Goal: Check status

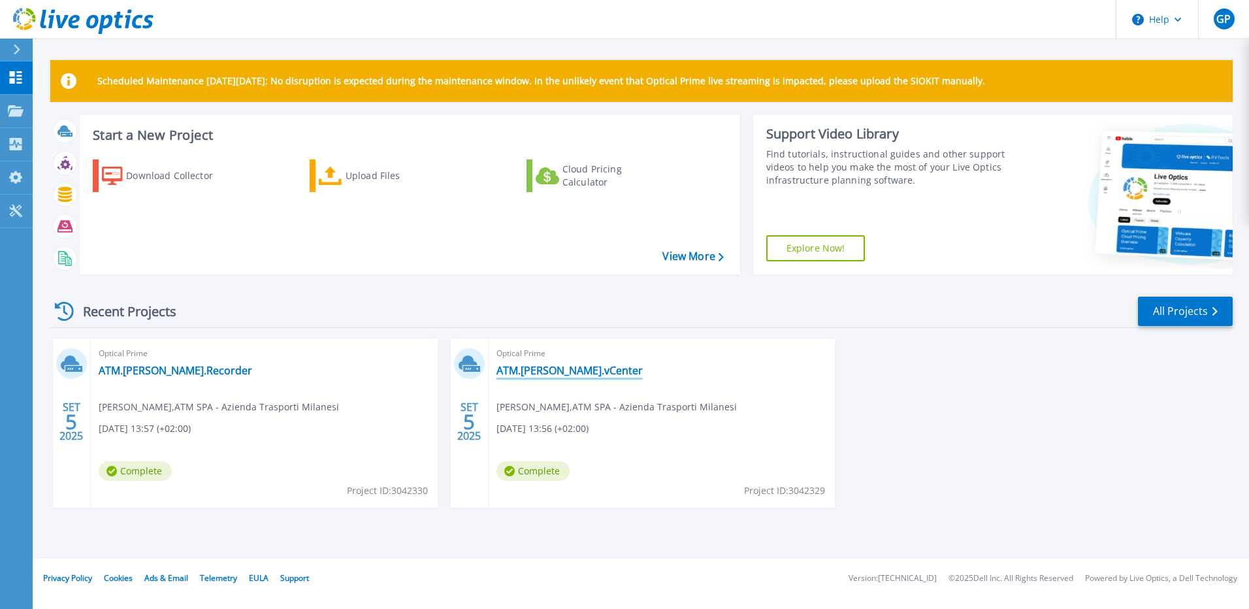
click at [563, 369] on link "ATM.[PERSON_NAME].vCenter" at bounding box center [569, 370] width 146 height 13
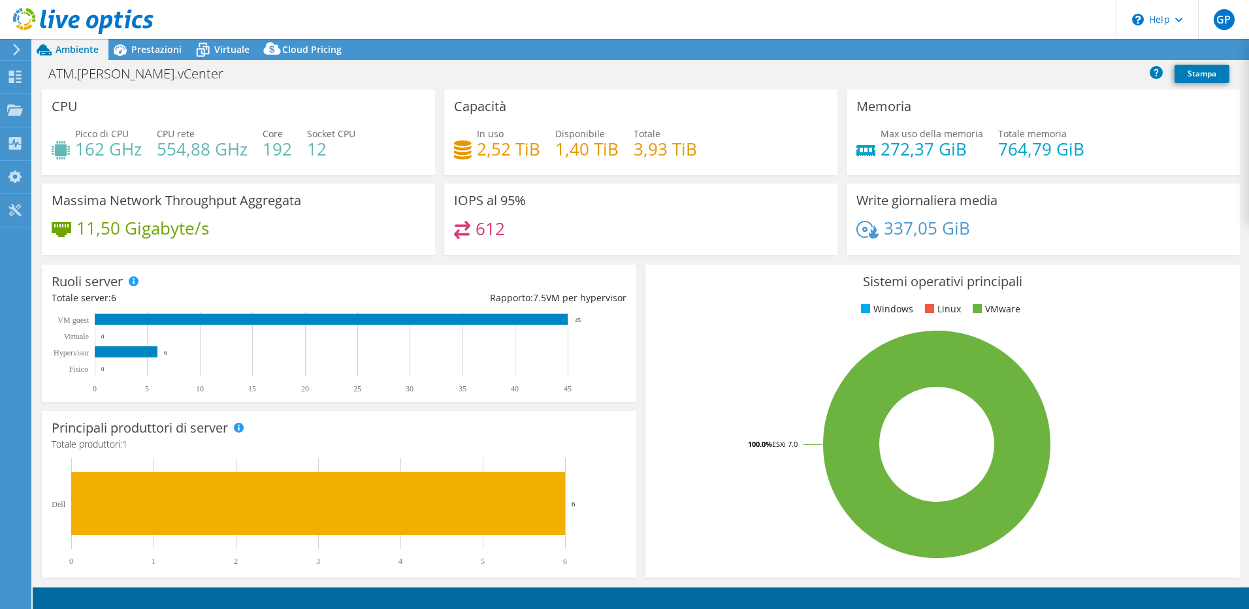
select select "USD"
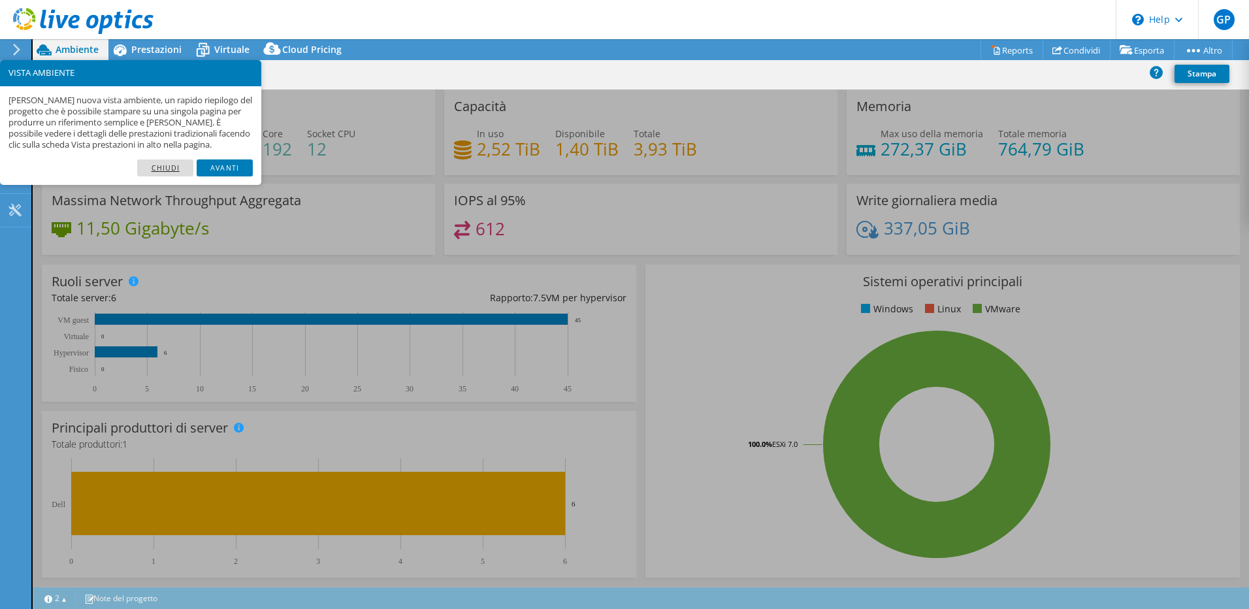
click at [172, 164] on link "Chiudi" at bounding box center [165, 167] width 56 height 17
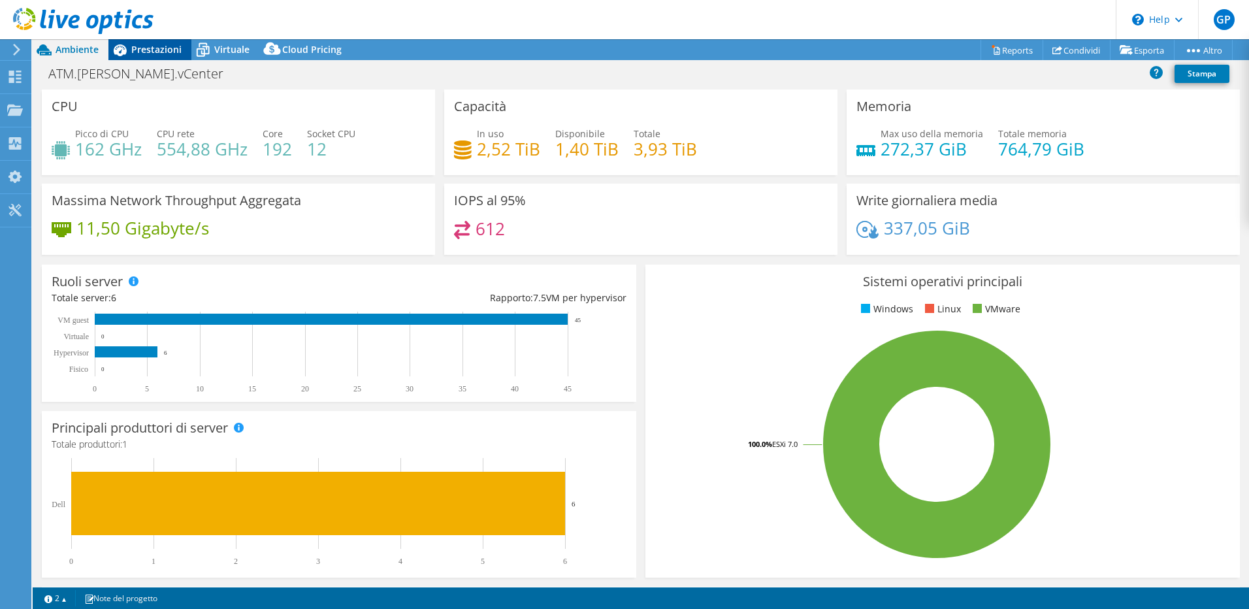
click at [174, 52] on span "Prestazioni" at bounding box center [156, 49] width 50 height 12
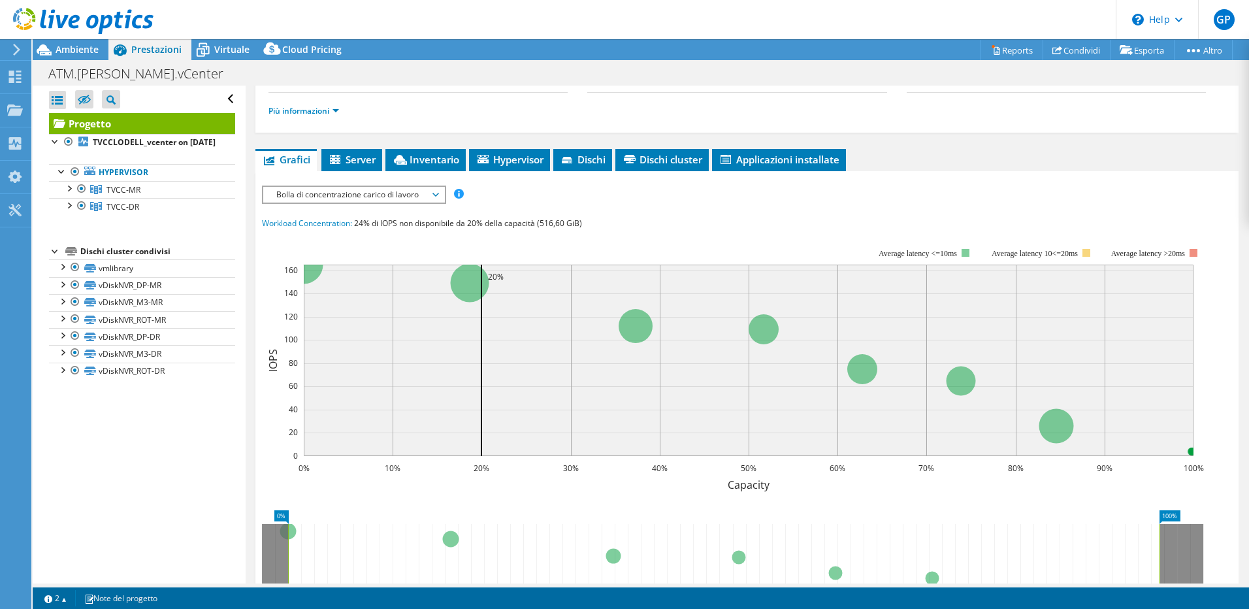
scroll to position [149, 0]
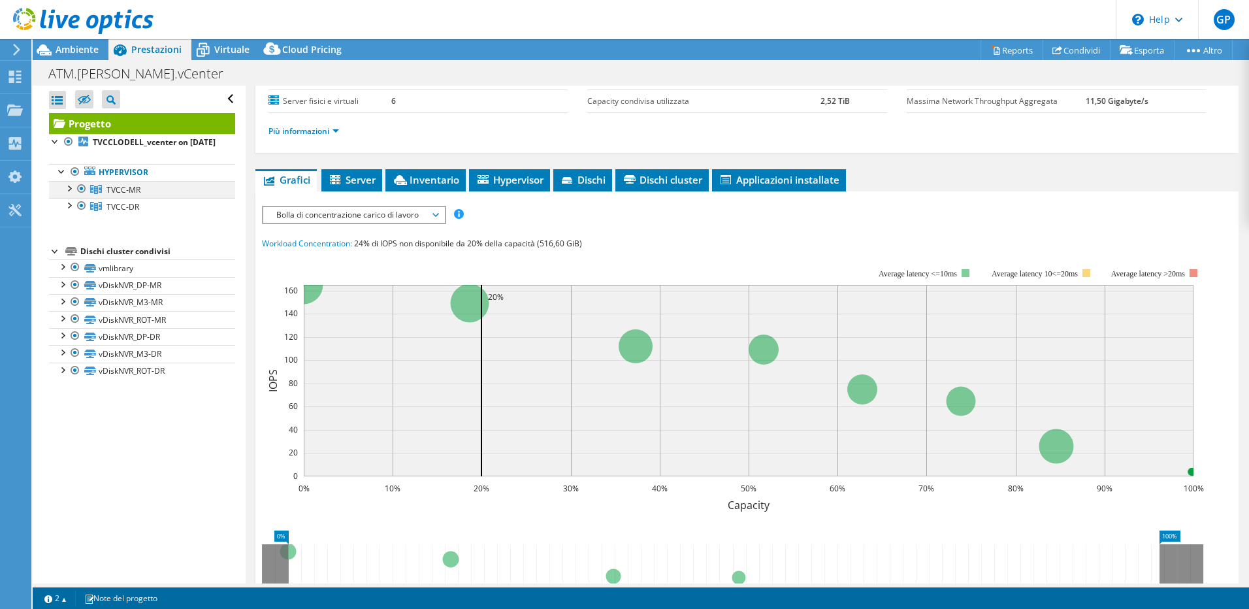
click at [67, 194] on div at bounding box center [68, 187] width 13 height 13
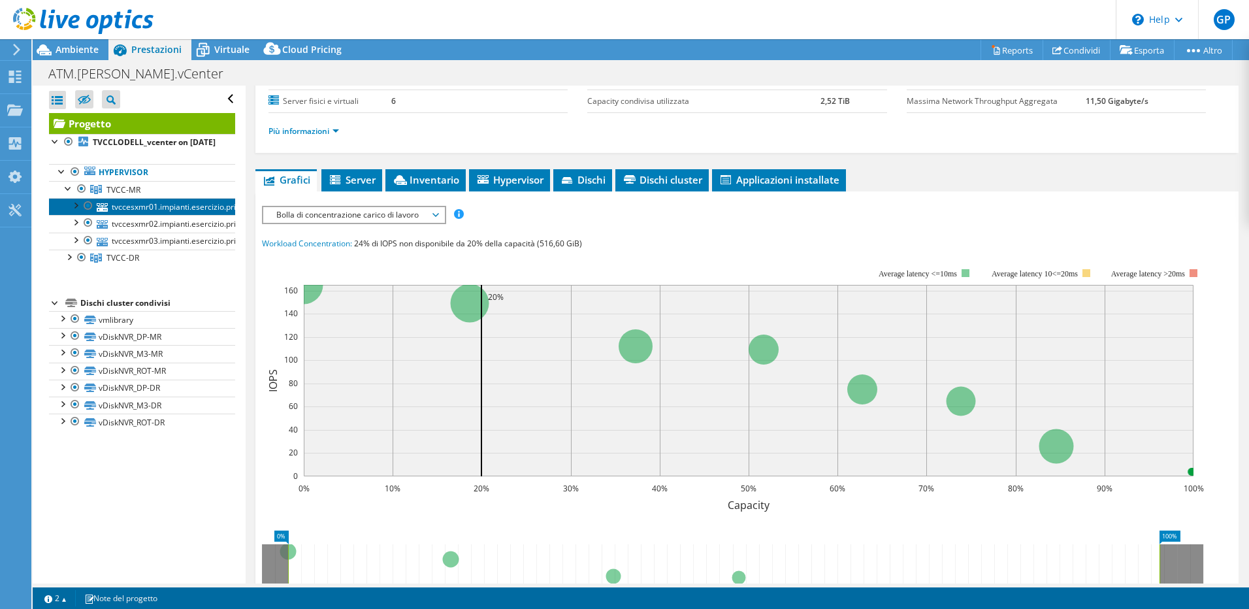
click at [140, 215] on link "tvccesxmr01.impianti.esercizio.priv" at bounding box center [142, 206] width 186 height 17
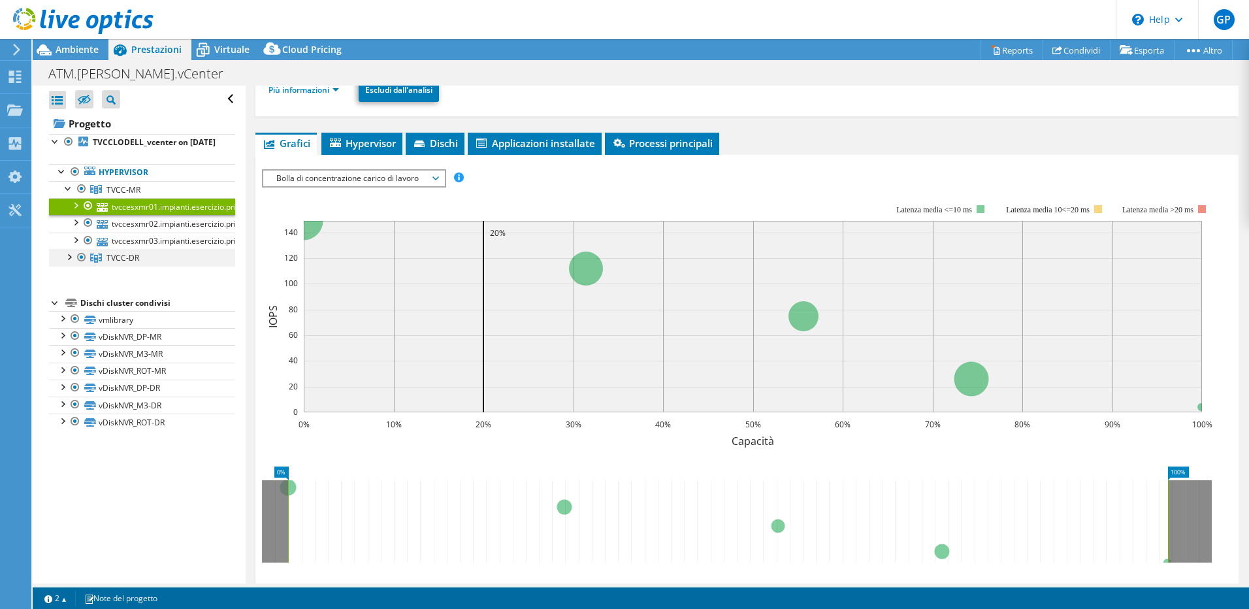
click at [73, 263] on div at bounding box center [68, 256] width 13 height 13
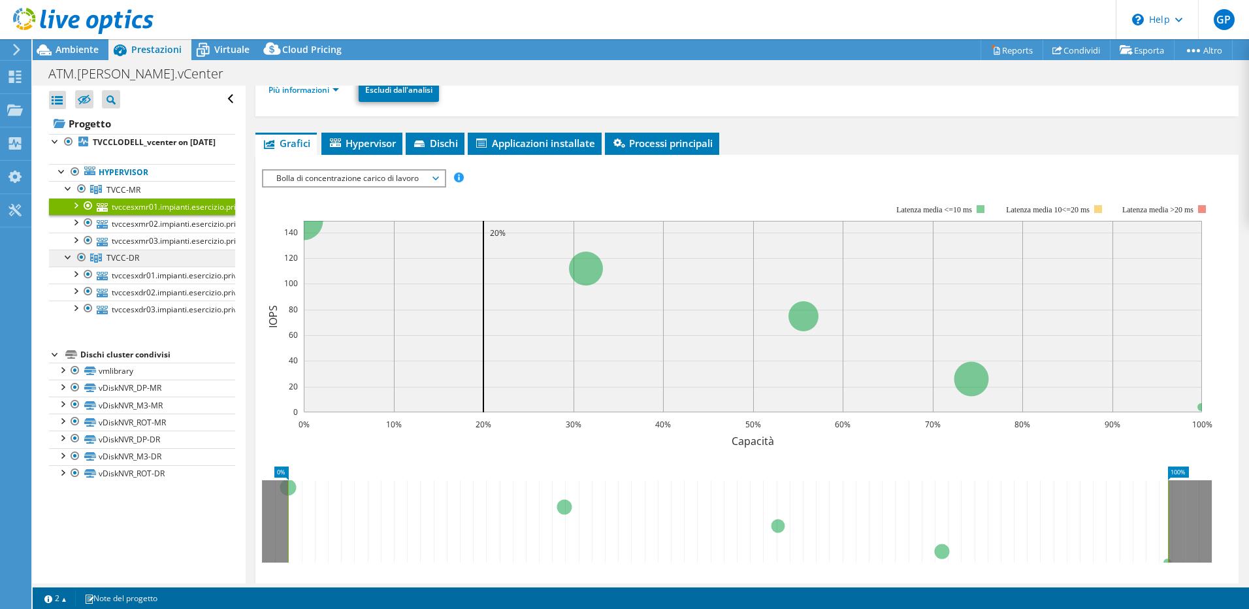
click at [135, 263] on span "TVCC-DR" at bounding box center [122, 257] width 33 height 11
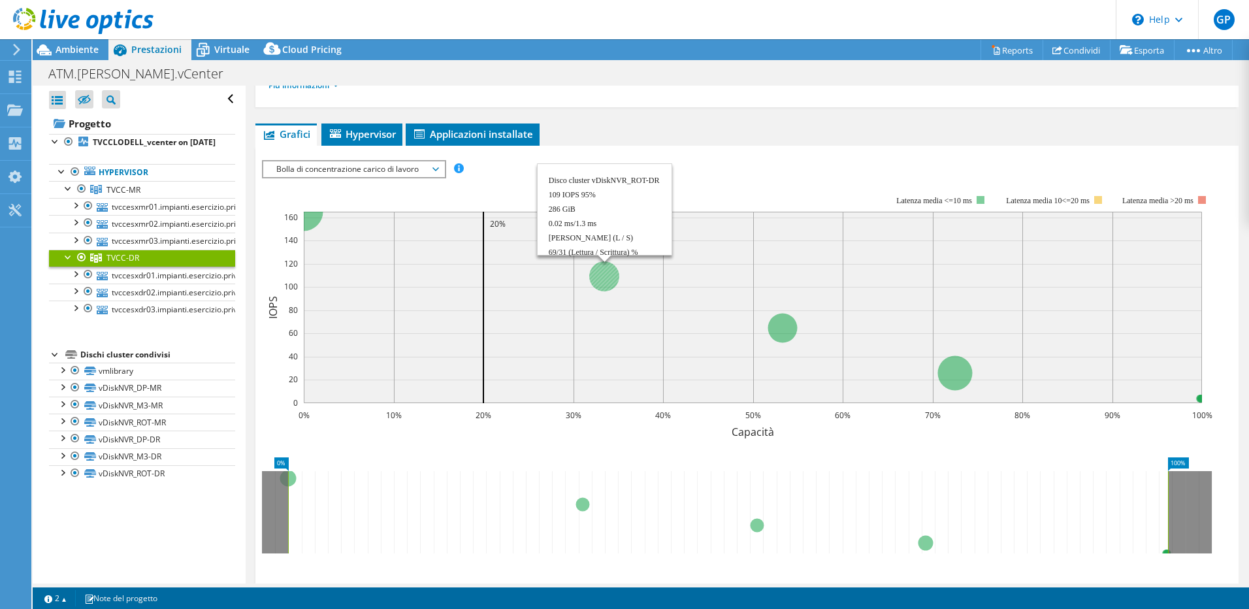
click at [604, 272] on circle at bounding box center [604, 276] width 30 height 30
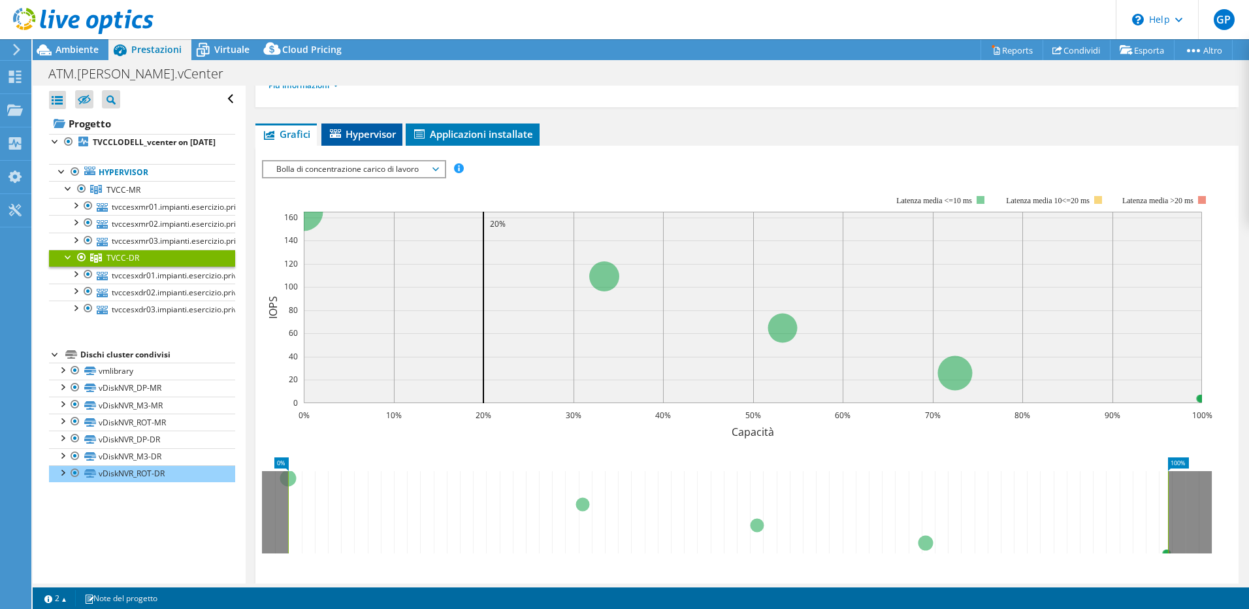
click at [393, 137] on span "Hypervisor" at bounding box center [362, 133] width 68 height 13
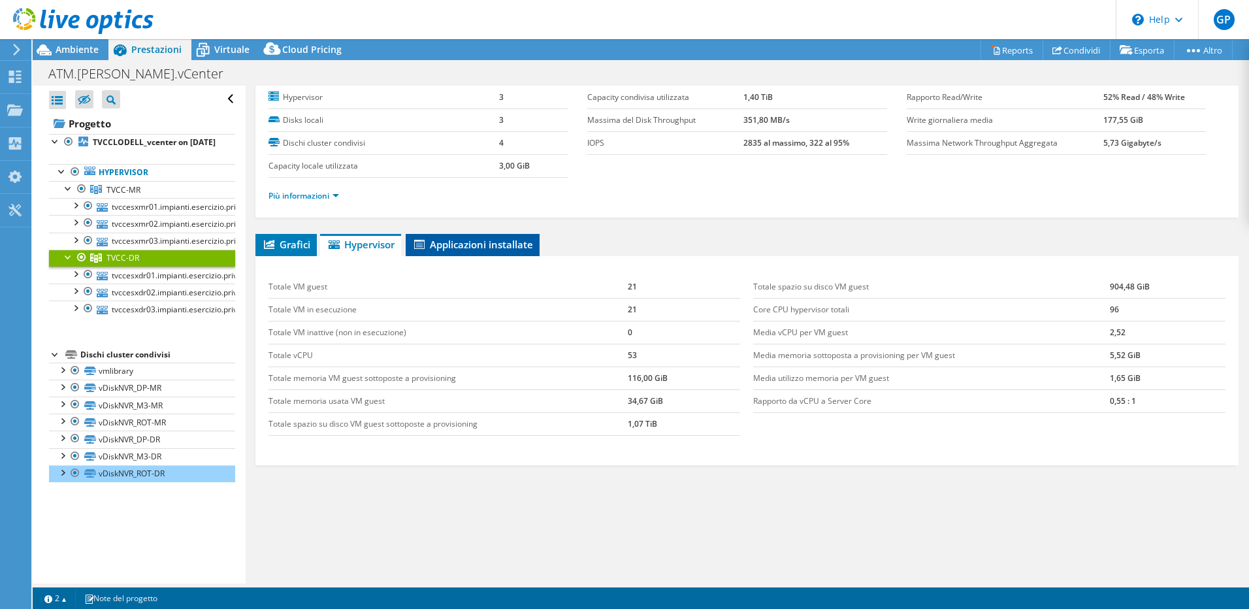
click at [500, 239] on span "Applicazioni installate" at bounding box center [472, 244] width 121 height 13
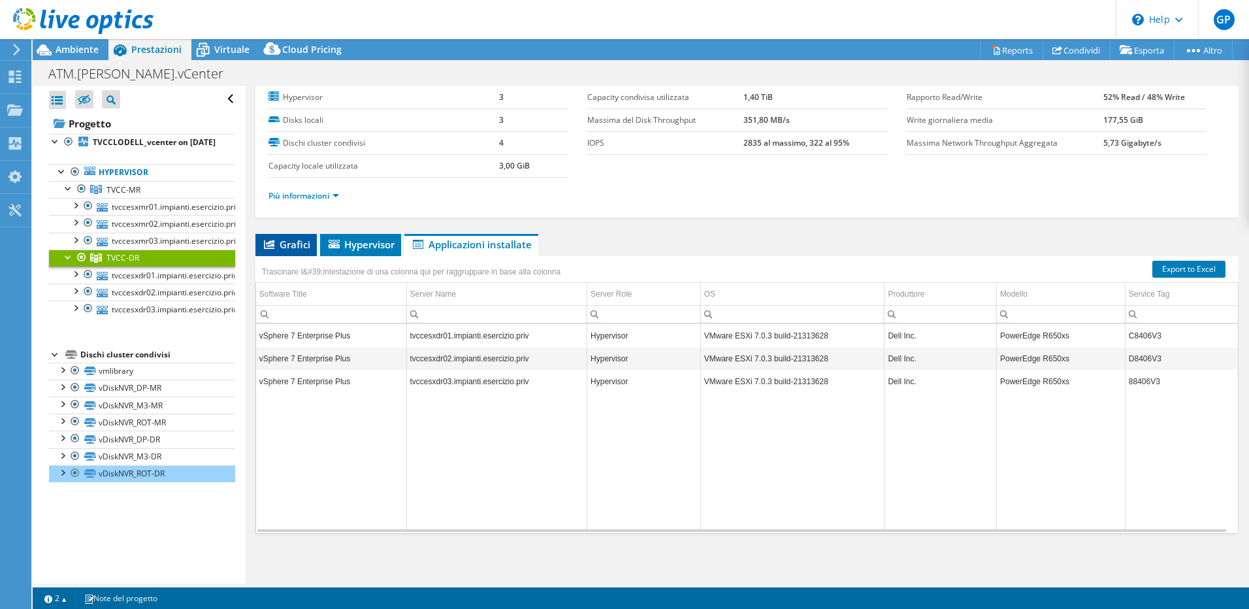
click at [270, 245] on icon at bounding box center [269, 244] width 10 height 9
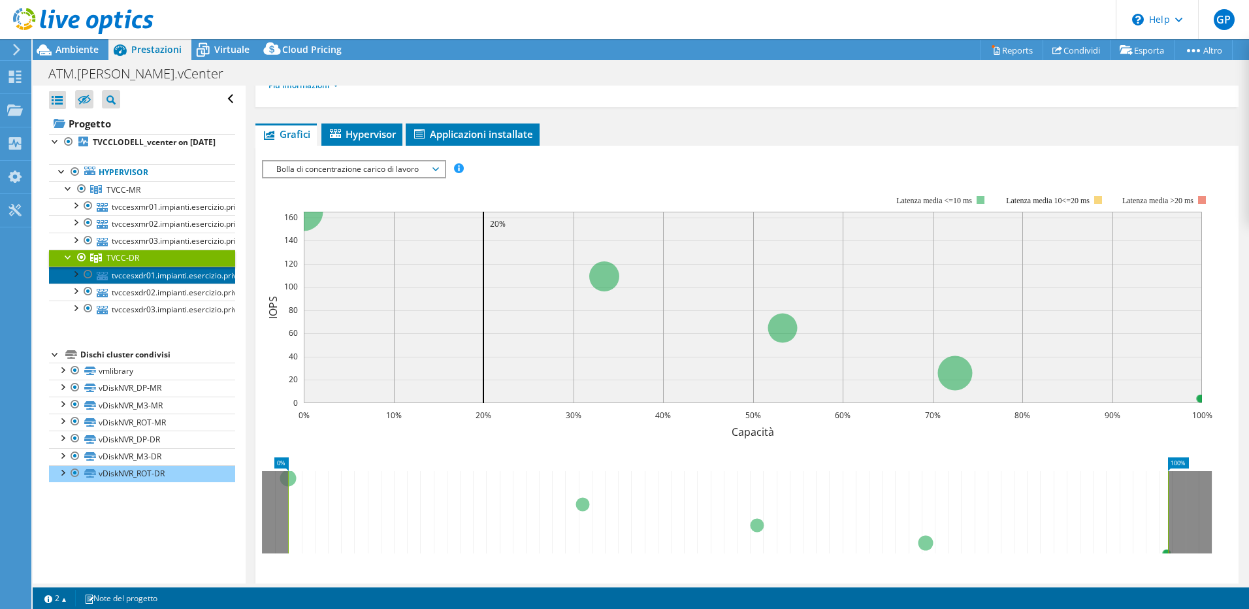
click at [163, 284] on link "tvccesxdr01.impianti.esercizio.priv" at bounding box center [142, 275] width 186 height 17
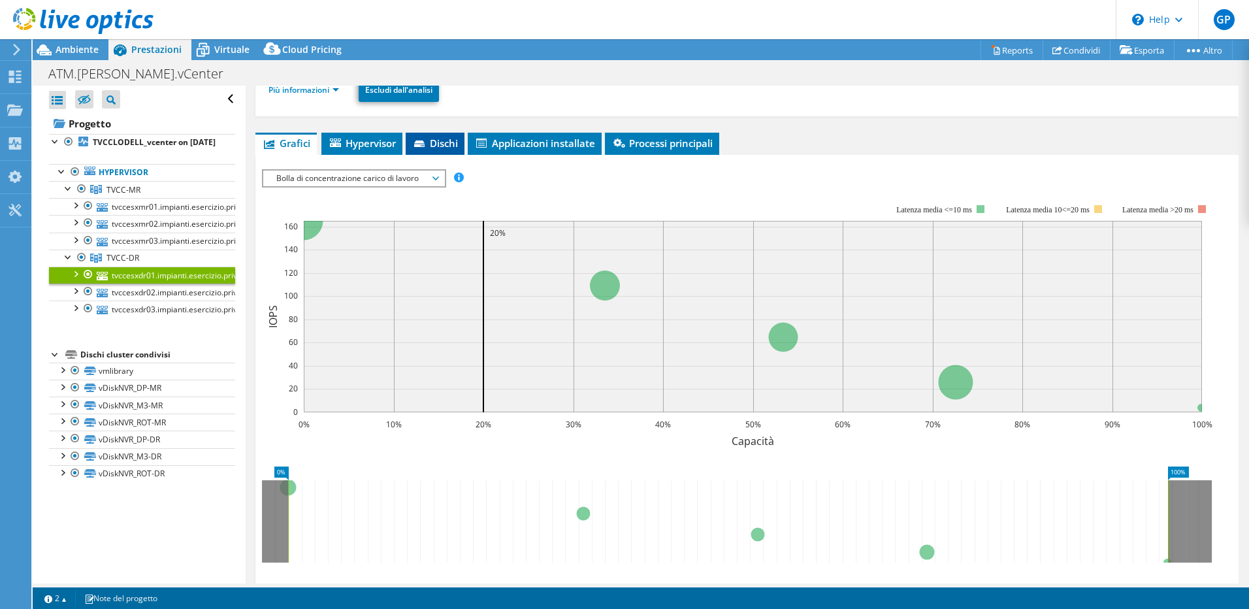
click at [456, 150] on li "Dischi" at bounding box center [435, 144] width 59 height 22
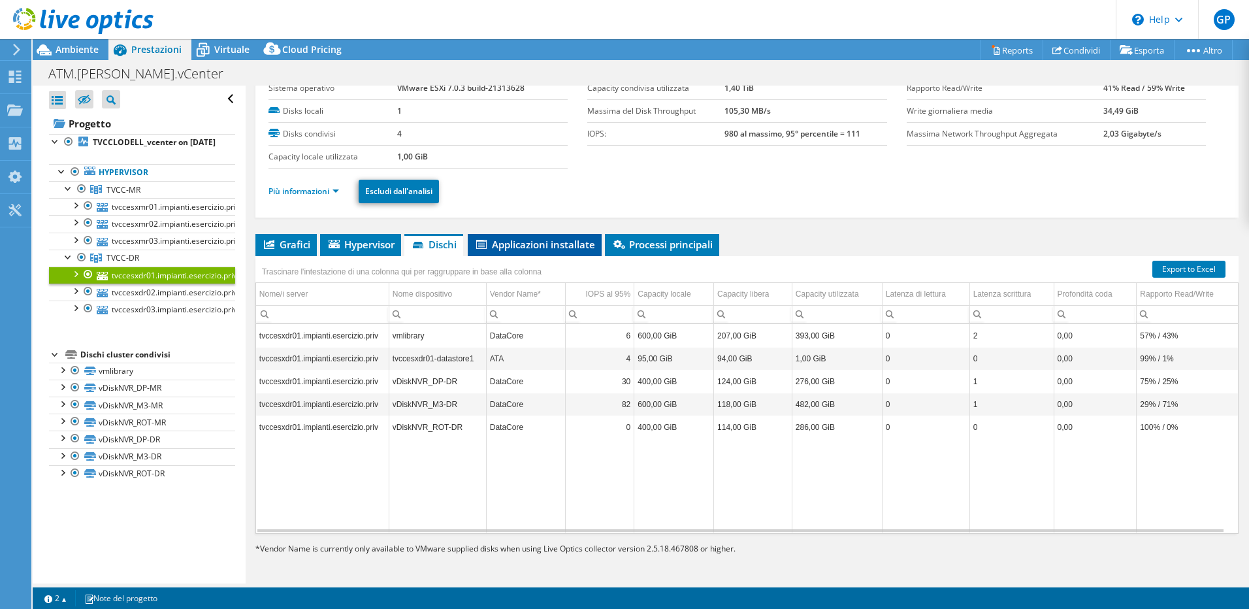
click at [519, 246] on span "Applicazioni installate" at bounding box center [534, 244] width 121 height 13
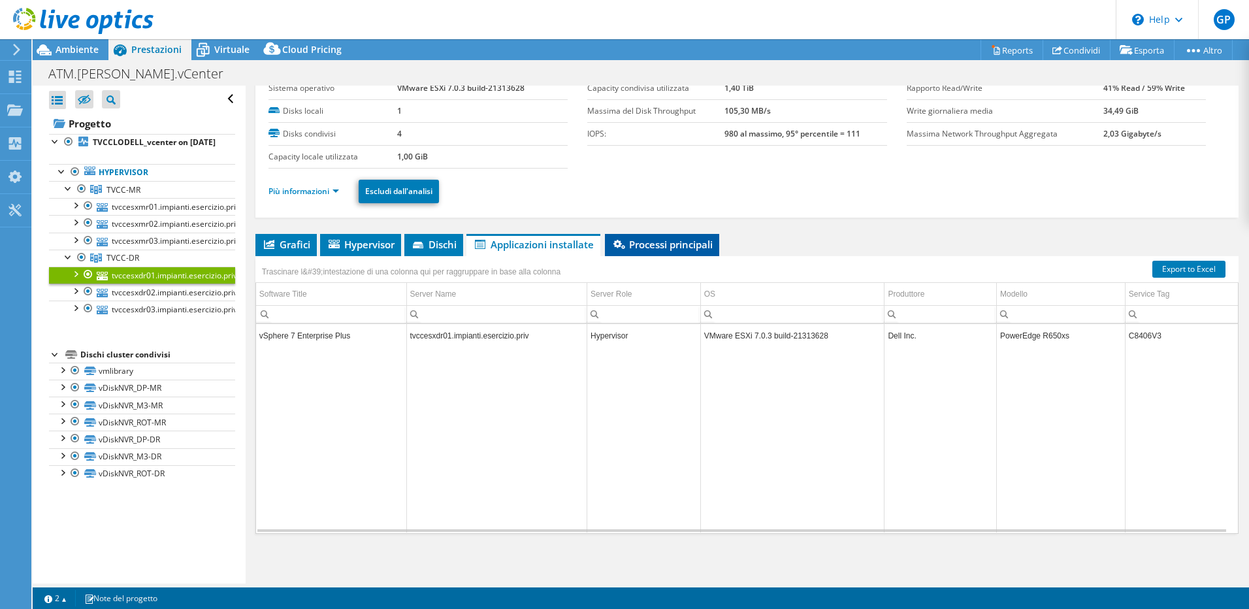
click at [666, 248] on span "Processi principali" at bounding box center [661, 244] width 101 height 13
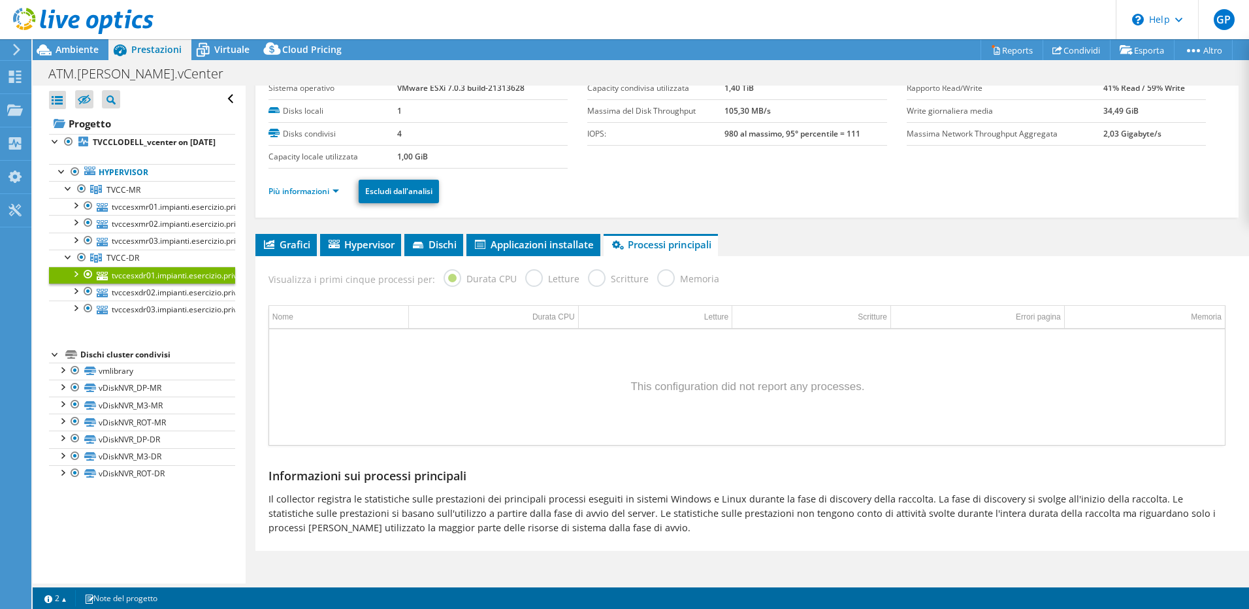
click at [317, 244] on ul "Grafici Server Inventario Hypervisor Dischi Dischi cluster Applicazioni install…" at bounding box center [746, 245] width 983 height 22
click at [312, 244] on li "Grafici" at bounding box center [285, 245] width 61 height 22
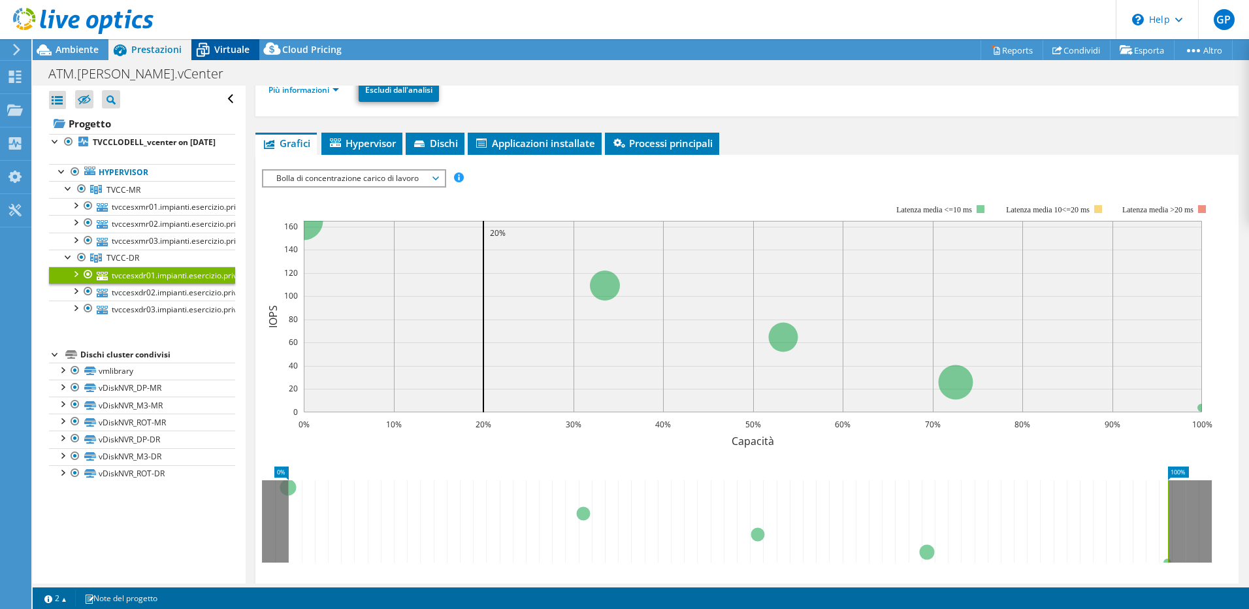
click at [242, 54] on span "Virtuale" at bounding box center [231, 49] width 35 height 12
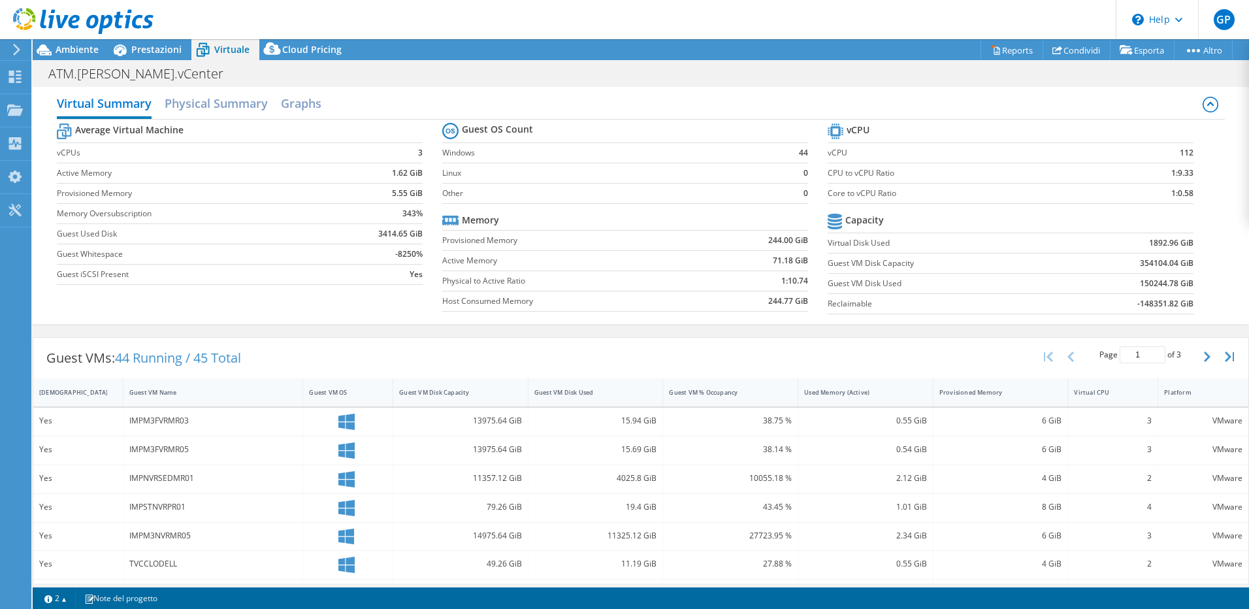
scroll to position [0, 0]
